Goal: Go to known website: Go to known website

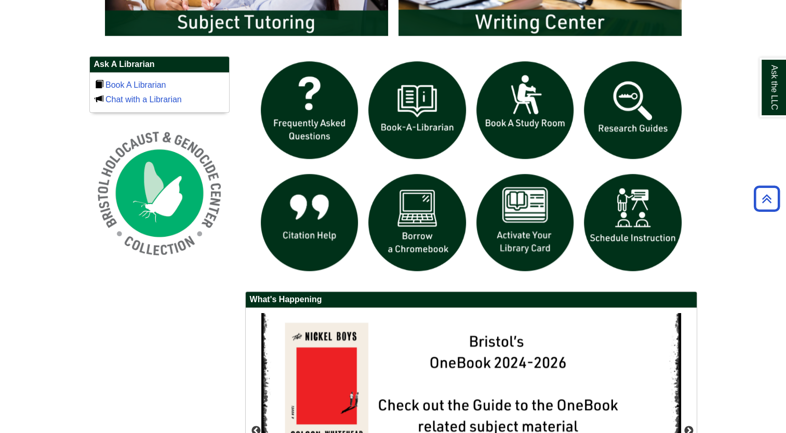
scroll to position [869, 0]
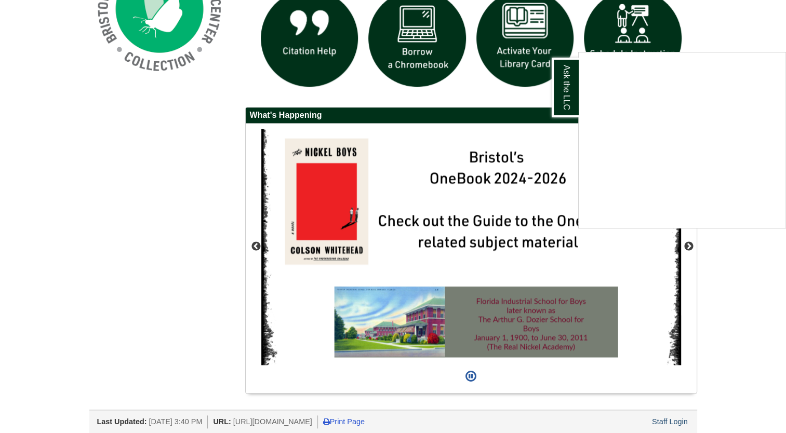
click at [687, 243] on div "Ask the LLC" at bounding box center [393, 216] width 786 height 433
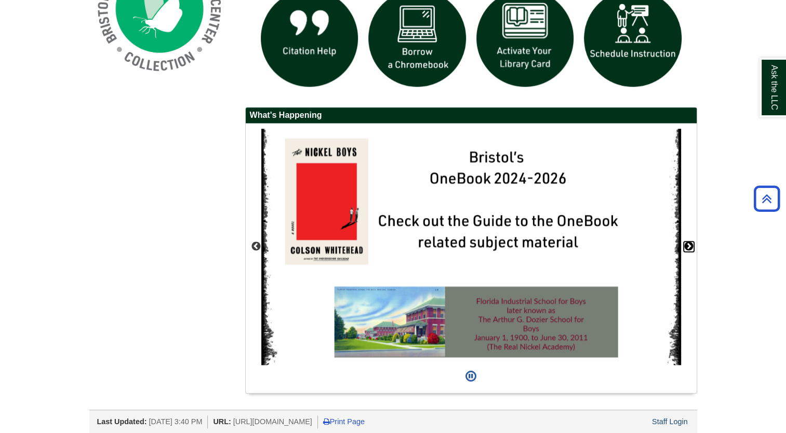
click at [687, 243] on button "Next" at bounding box center [688, 246] width 10 height 10
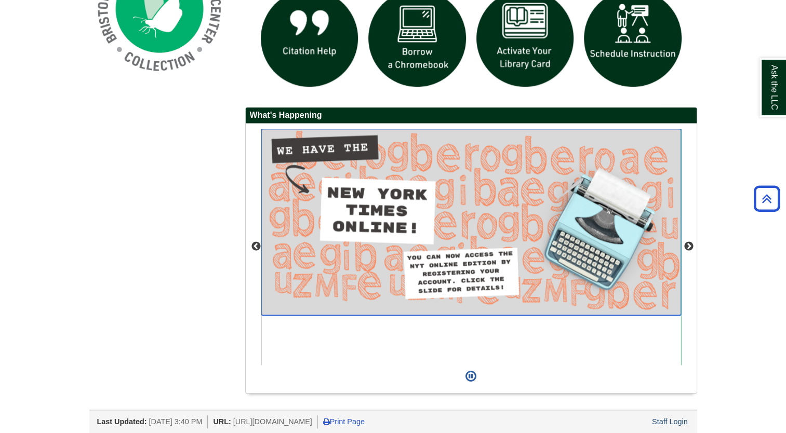
click at [370, 211] on img "slideshow" at bounding box center [471, 222] width 420 height 186
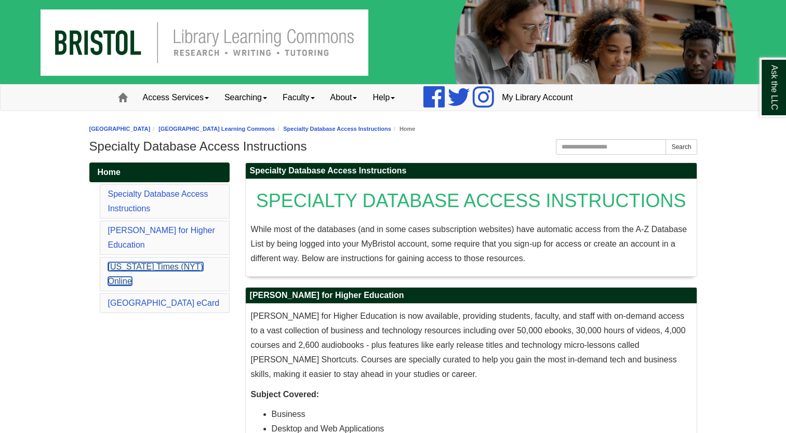
click at [143, 262] on link "New York Times (NYT) Online" at bounding box center [155, 273] width 95 height 23
click at [145, 262] on link "New York Times (NYT) Online" at bounding box center [155, 273] width 95 height 23
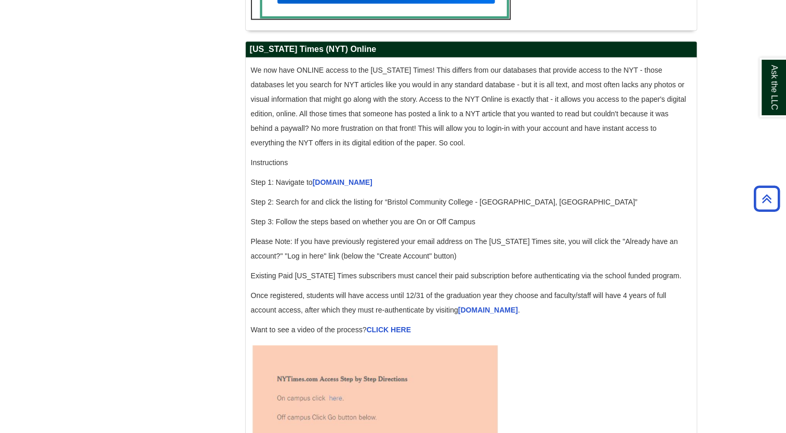
scroll to position [995, 0]
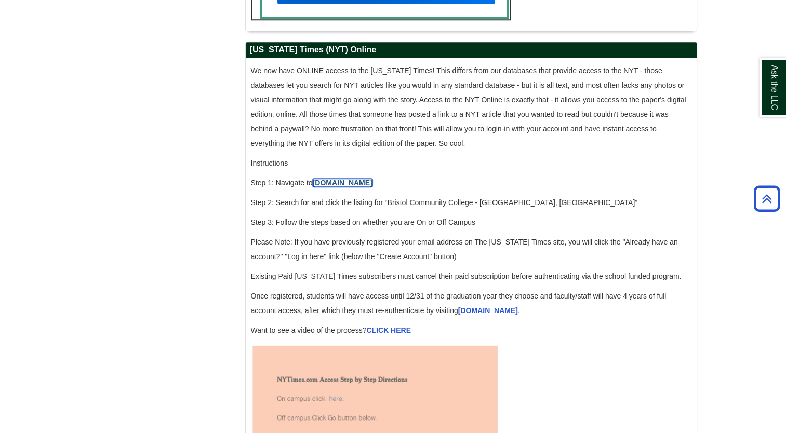
click at [334, 187] on link "accessnyt.com" at bounding box center [343, 183] width 60 height 8
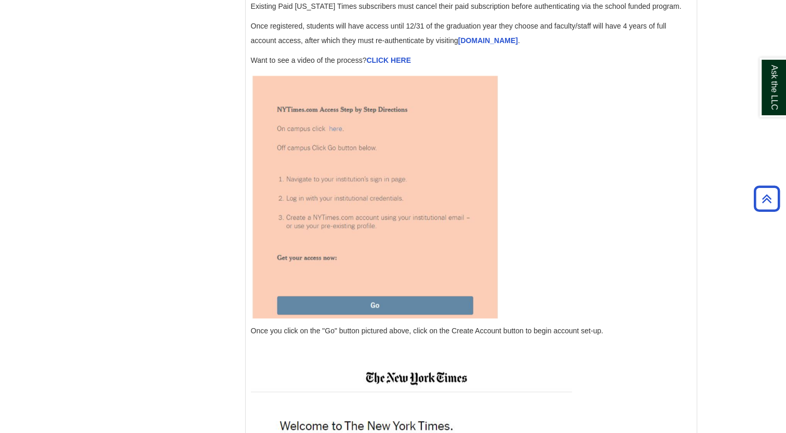
scroll to position [1288, 0]
